Goal: Use online tool/utility: Utilize a website feature to perform a specific function

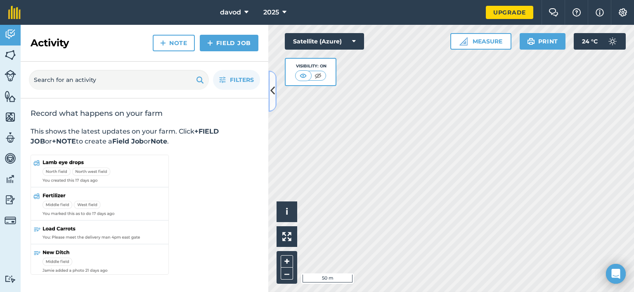
click at [272, 93] on icon at bounding box center [272, 91] width 5 height 14
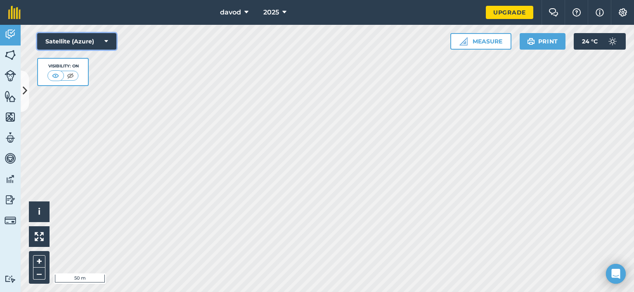
click at [91, 43] on button "Satellite (Azure)" at bounding box center [76, 41] width 79 height 17
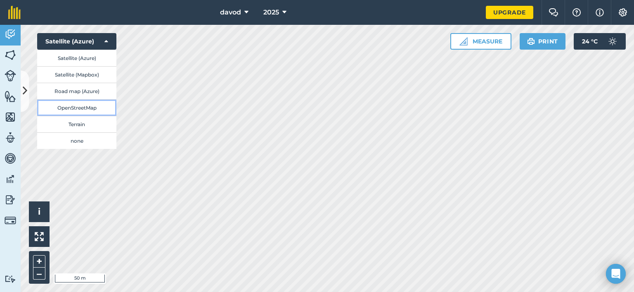
click at [87, 108] on button "OpenStreetMap" at bounding box center [76, 107] width 79 height 17
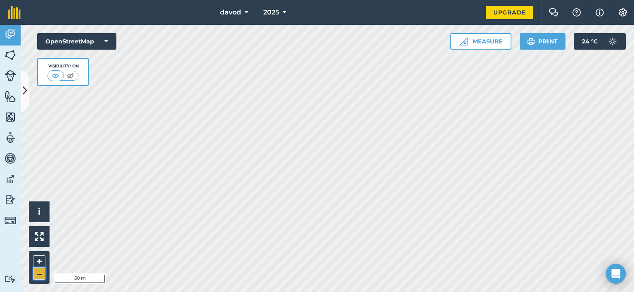
click at [39, 275] on button "–" at bounding box center [39, 273] width 12 height 12
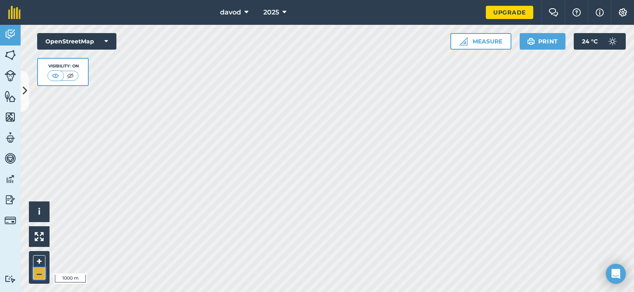
click at [39, 275] on button "–" at bounding box center [39, 273] width 12 height 12
click at [39, 234] on div "Hello i © OpenStreetMap contributors. 5 km + – OpenStreetMap Visibility: On Mea…" at bounding box center [328, 158] width 614 height 267
click at [44, 212] on button "i" at bounding box center [39, 211] width 21 height 21
click at [38, 206] on span "›" at bounding box center [39, 211] width 3 height 10
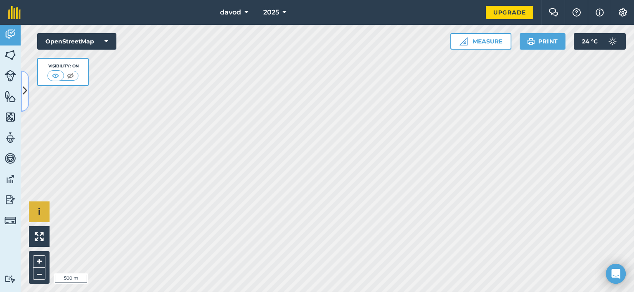
click at [25, 95] on icon at bounding box center [25, 91] width 5 height 14
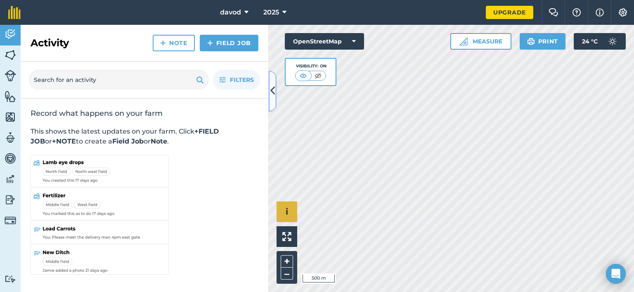
click at [272, 91] on icon at bounding box center [272, 91] width 5 height 14
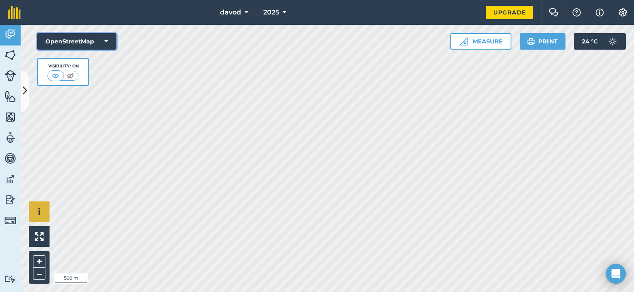
click at [104, 40] on button "OpenStreetMap" at bounding box center [76, 41] width 79 height 17
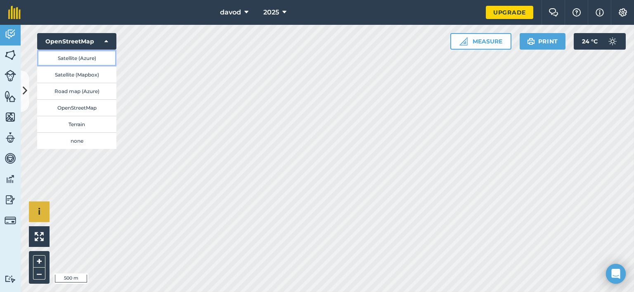
click at [95, 55] on button "Satellite (Azure)" at bounding box center [76, 58] width 79 height 17
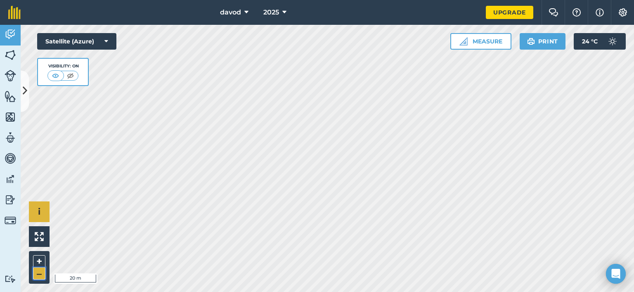
click at [37, 273] on button "–" at bounding box center [39, 273] width 12 height 12
click at [488, 45] on button "Measure" at bounding box center [480, 41] width 61 height 17
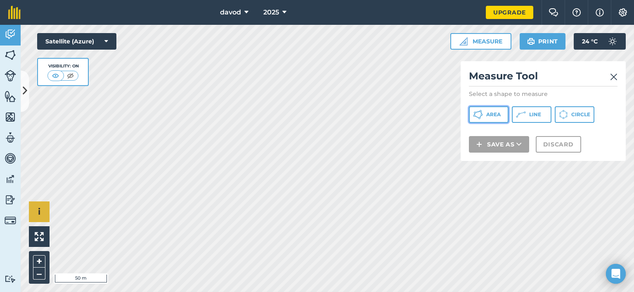
click at [487, 116] on span "Area" at bounding box center [493, 114] width 14 height 7
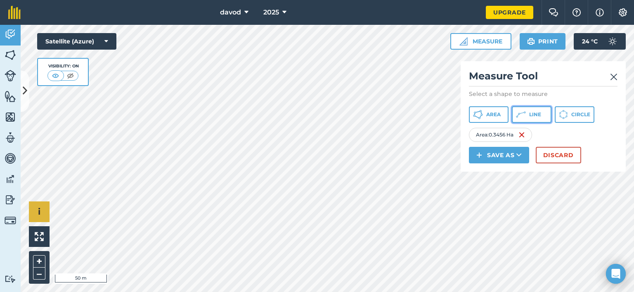
click at [540, 119] on button "Line" at bounding box center [532, 114] width 40 height 17
click at [563, 153] on button "Discard" at bounding box center [558, 155] width 45 height 17
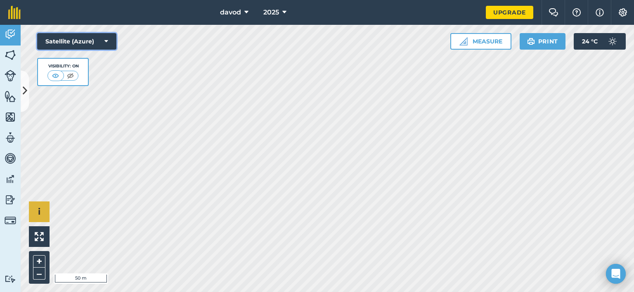
click at [88, 43] on button "Satellite (Azure)" at bounding box center [76, 41] width 79 height 17
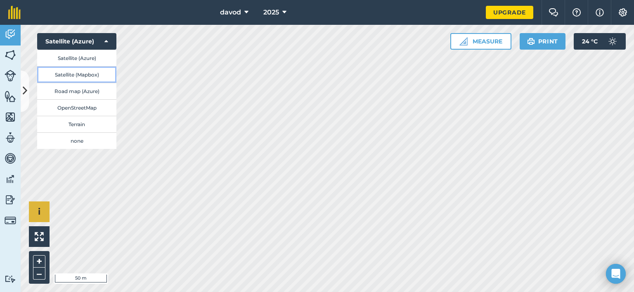
click at [72, 76] on button "Satellite (Mapbox)" at bounding box center [76, 74] width 79 height 17
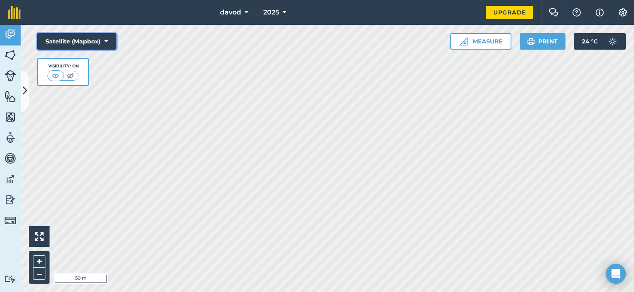
click at [94, 40] on button "Satellite (Mapbox)" at bounding box center [76, 41] width 79 height 17
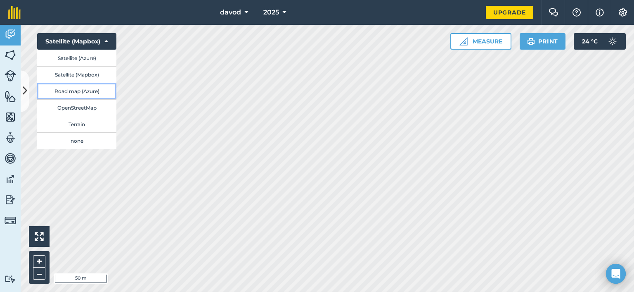
click at [76, 92] on button "Road map (Azure)" at bounding box center [76, 91] width 79 height 17
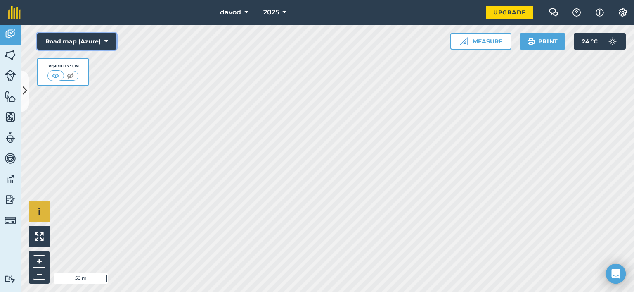
click at [83, 43] on button "Road map (Azure)" at bounding box center [76, 41] width 79 height 17
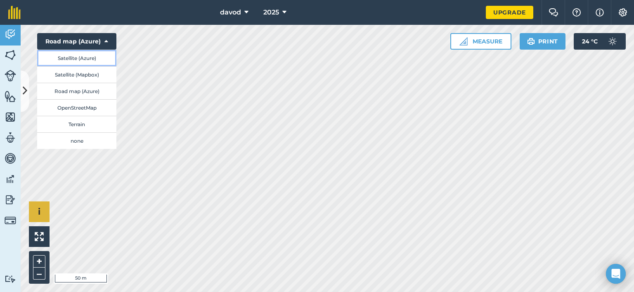
click at [77, 57] on button "Satellite (Azure)" at bounding box center [76, 58] width 79 height 17
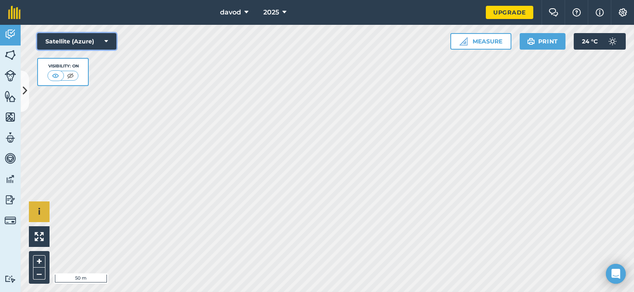
click at [84, 42] on button "Satellite (Azure)" at bounding box center [76, 41] width 79 height 17
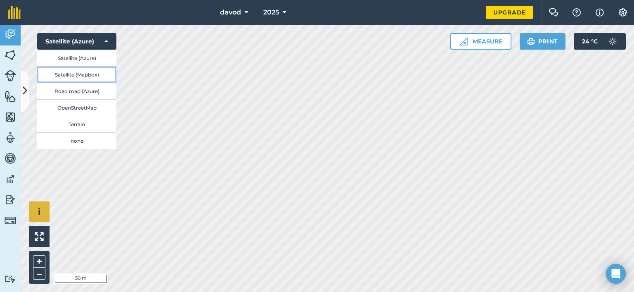
click at [78, 75] on button "Satellite (Mapbox)" at bounding box center [76, 74] width 79 height 17
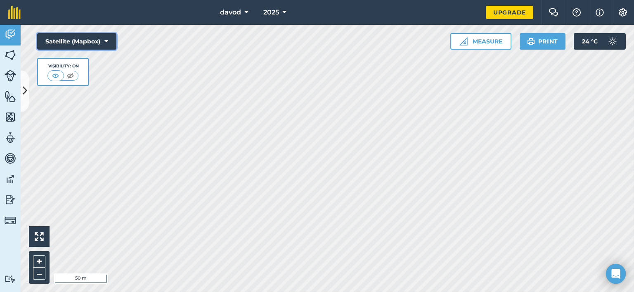
click at [96, 41] on button "Satellite (Mapbox)" at bounding box center [76, 41] width 79 height 17
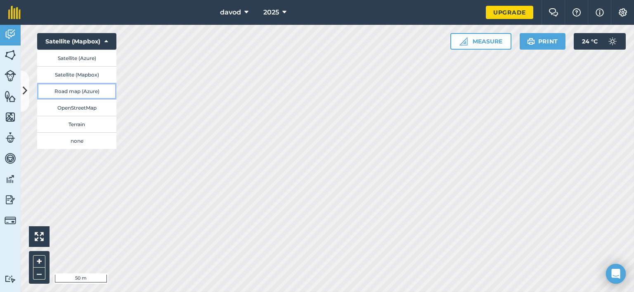
click at [83, 93] on button "Road map (Azure)" at bounding box center [76, 91] width 79 height 17
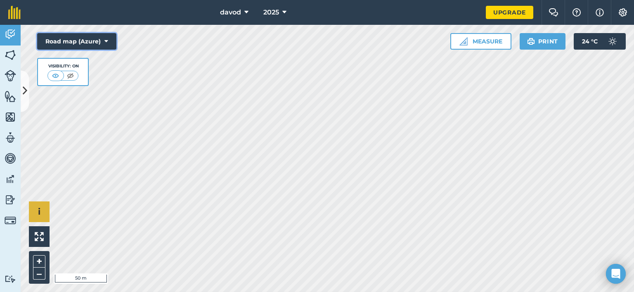
click at [97, 40] on button "Road map (Azure)" at bounding box center [76, 41] width 79 height 17
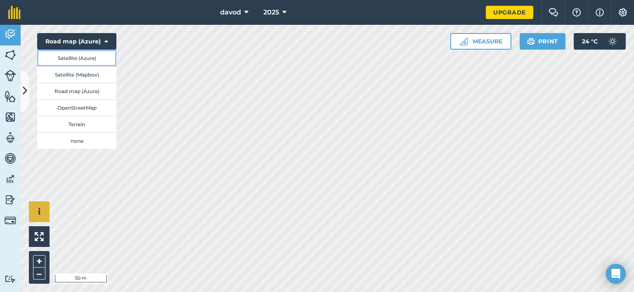
click at [88, 57] on button "Satellite (Azure)" at bounding box center [76, 58] width 79 height 17
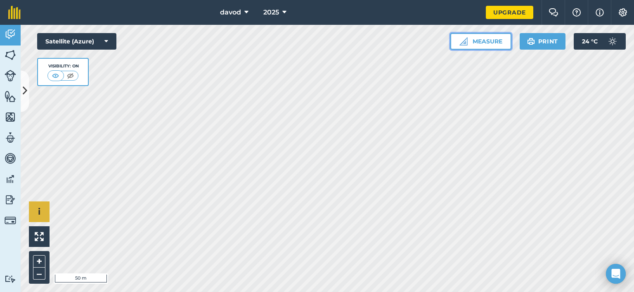
click at [489, 42] on button "Measure" at bounding box center [480, 41] width 61 height 17
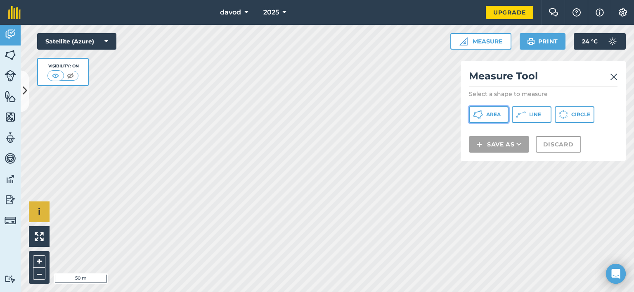
click at [498, 116] on span "Area" at bounding box center [493, 114] width 14 height 7
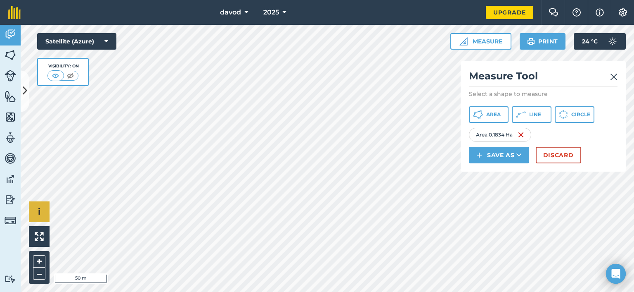
click at [613, 77] on img at bounding box center [613, 77] width 7 height 10
